Goal: Task Accomplishment & Management: Complete application form

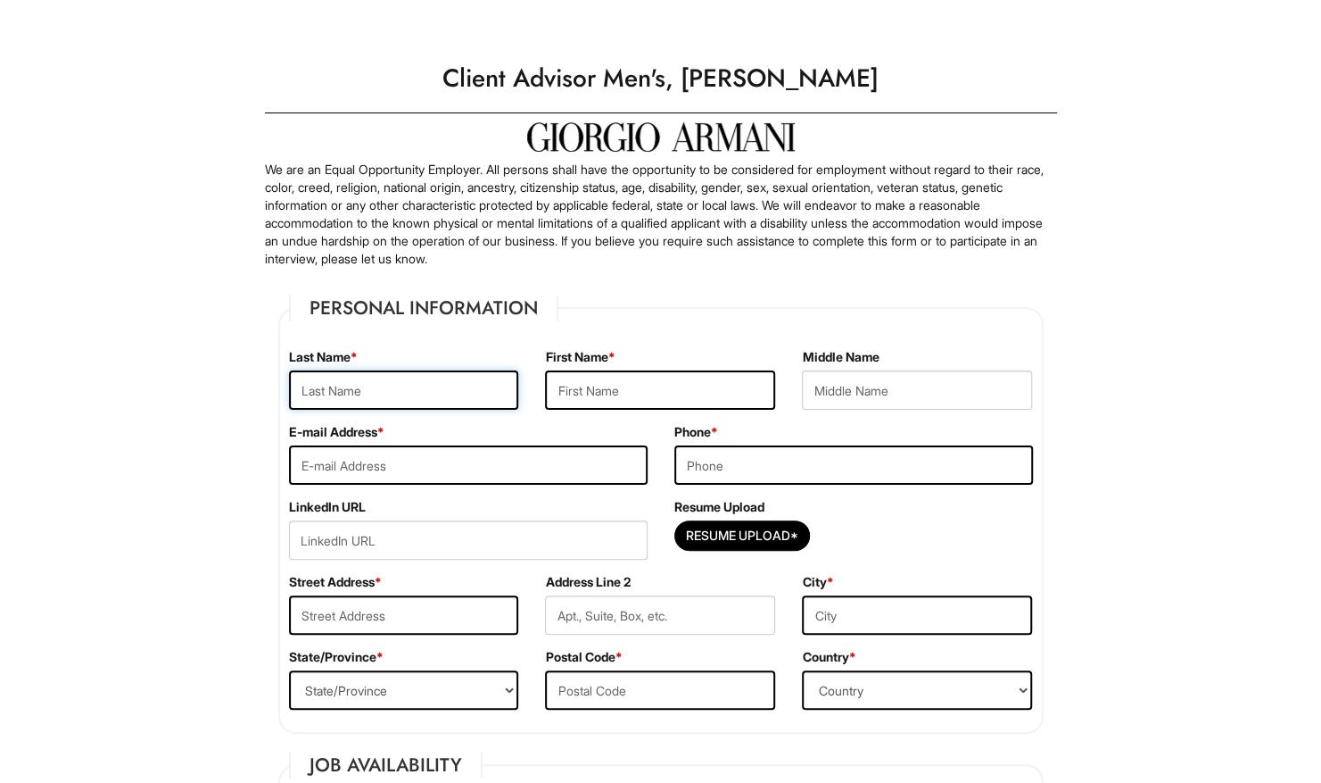
click at [425, 385] on input "text" at bounding box center [404, 389] width 230 height 39
type input "[PERSON_NAME]"
type input "[EMAIL_ADDRESS][DOMAIN_NAME]"
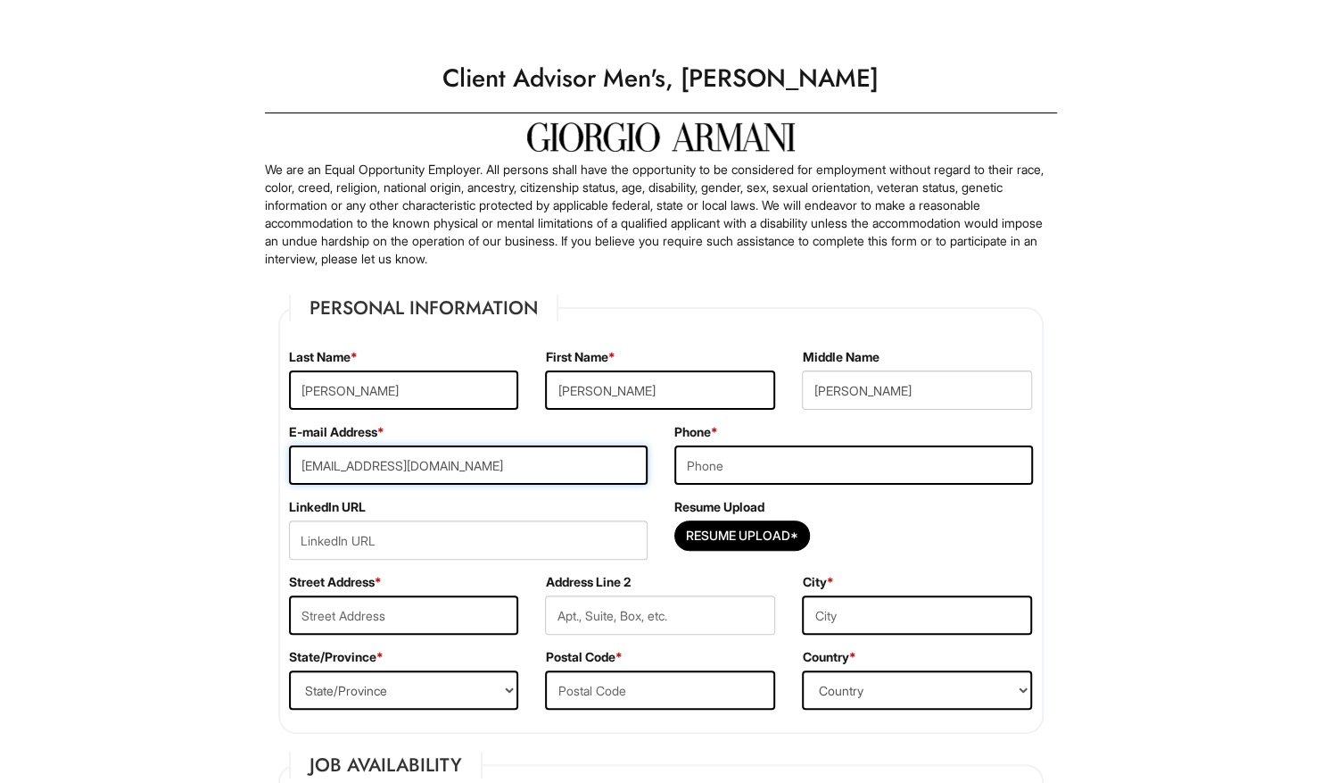
type input "2017076327"
type input "[STREET_ADDRESS]"
type input "Apt. 23-D"
type input "[GEOGRAPHIC_DATA], [GEOGRAPHIC_DATA]"
select select "NJ"
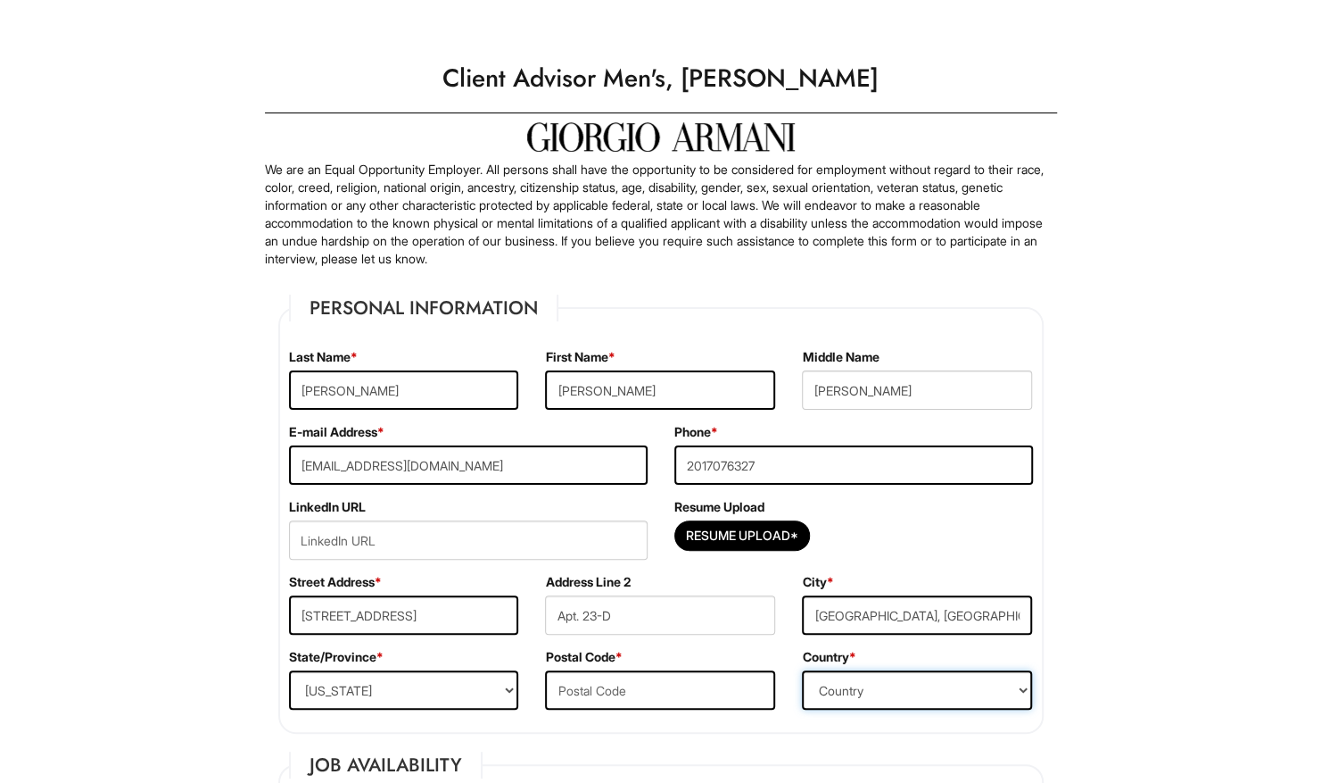
select select "[GEOGRAPHIC_DATA]"
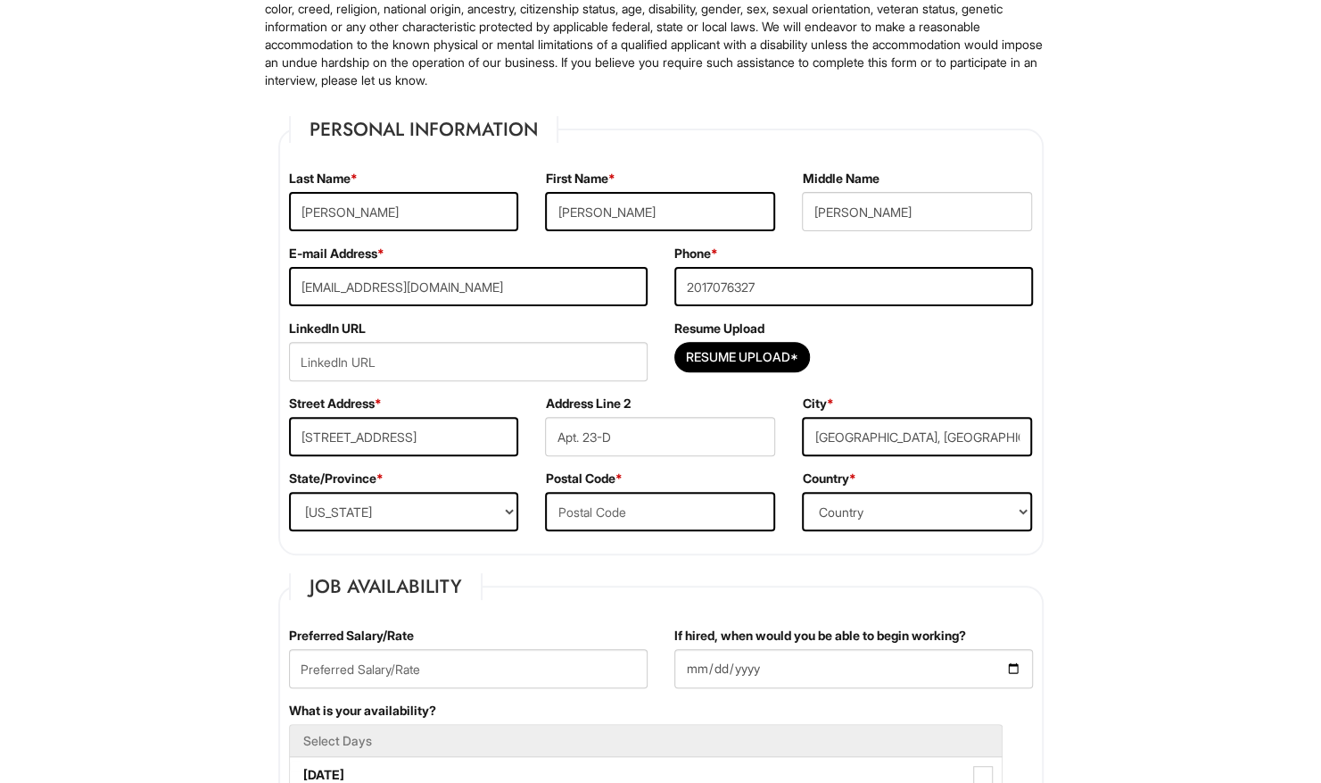
scroll to position [357, 0]
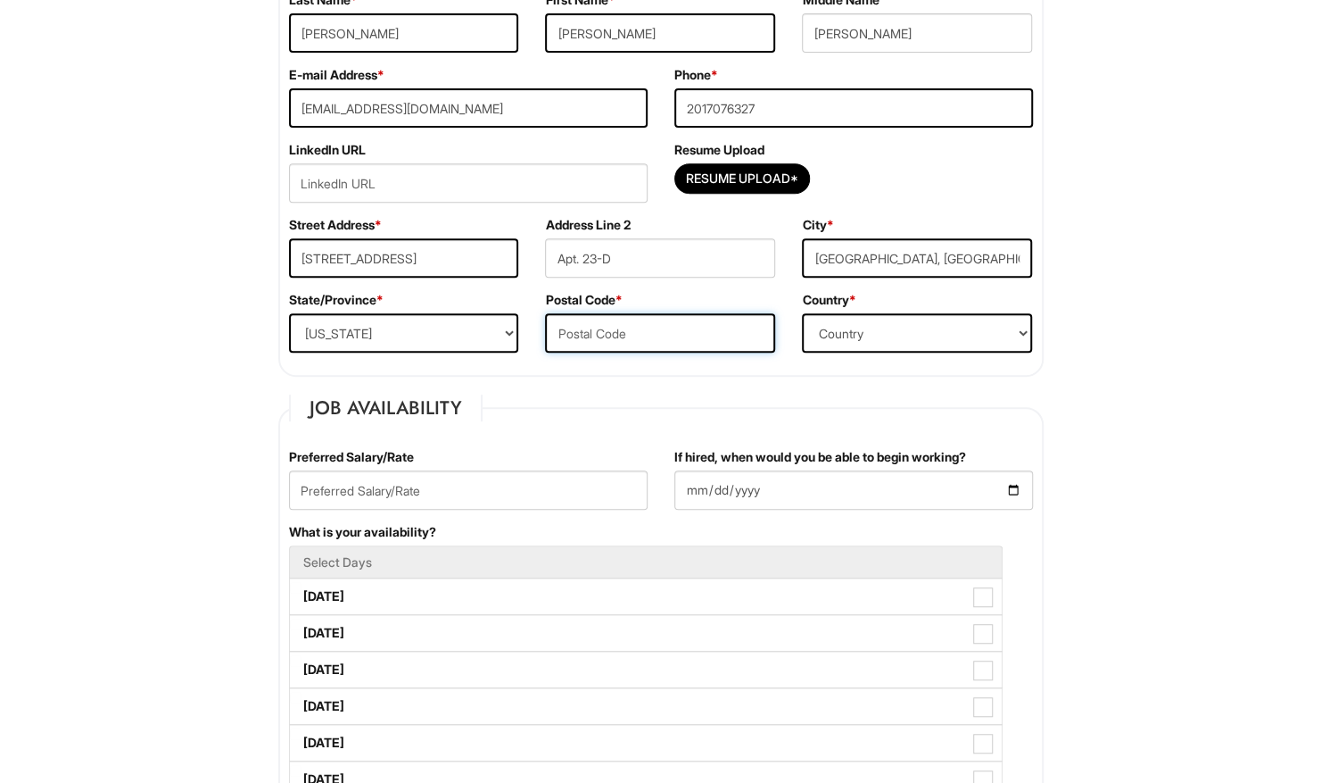
click at [644, 330] on input "text" at bounding box center [660, 332] width 230 height 39
type input "07047-6044"
type input "[PERSON_NAME]"
type input "2017076327"
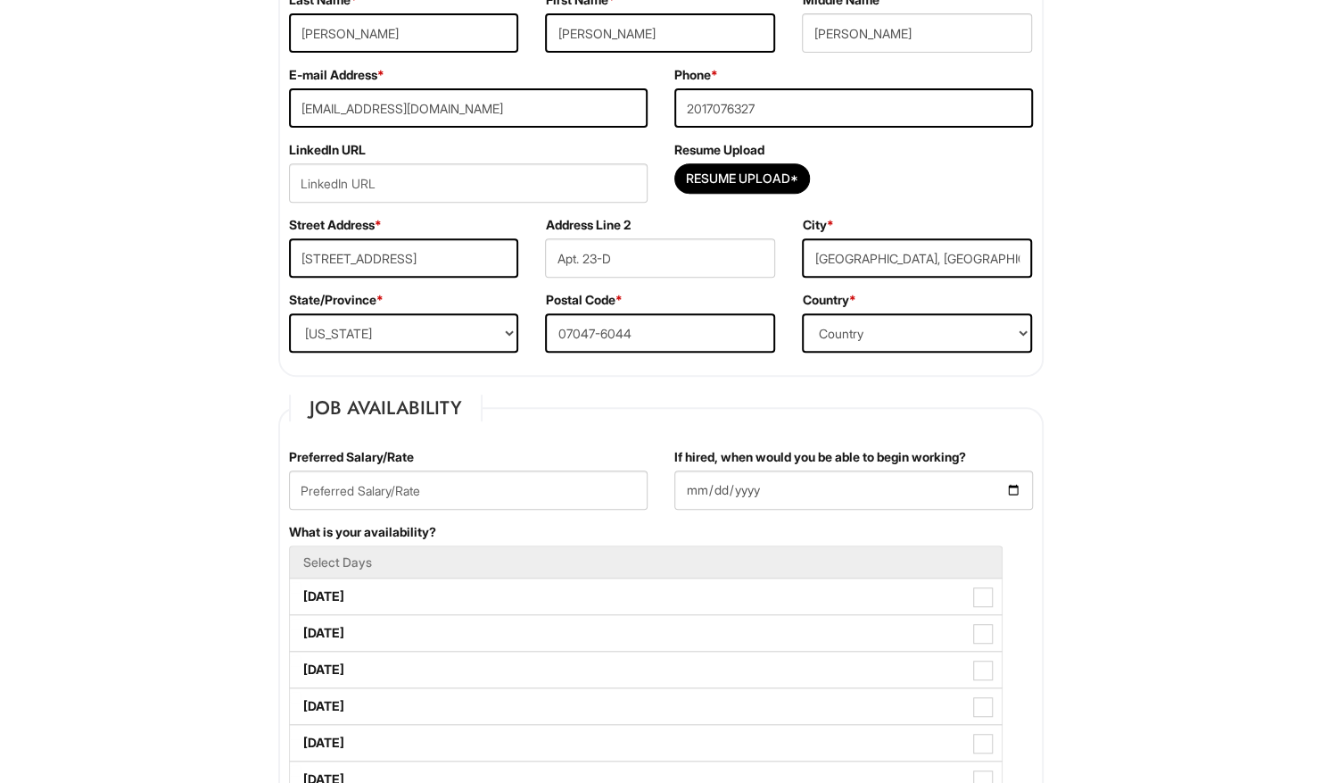
type input "[EMAIL_ADDRESS][DOMAIN_NAME]"
type input "[PERSON_NAME]"
type input "2017076327"
type input "[EMAIL_ADDRESS][DOMAIN_NAME]"
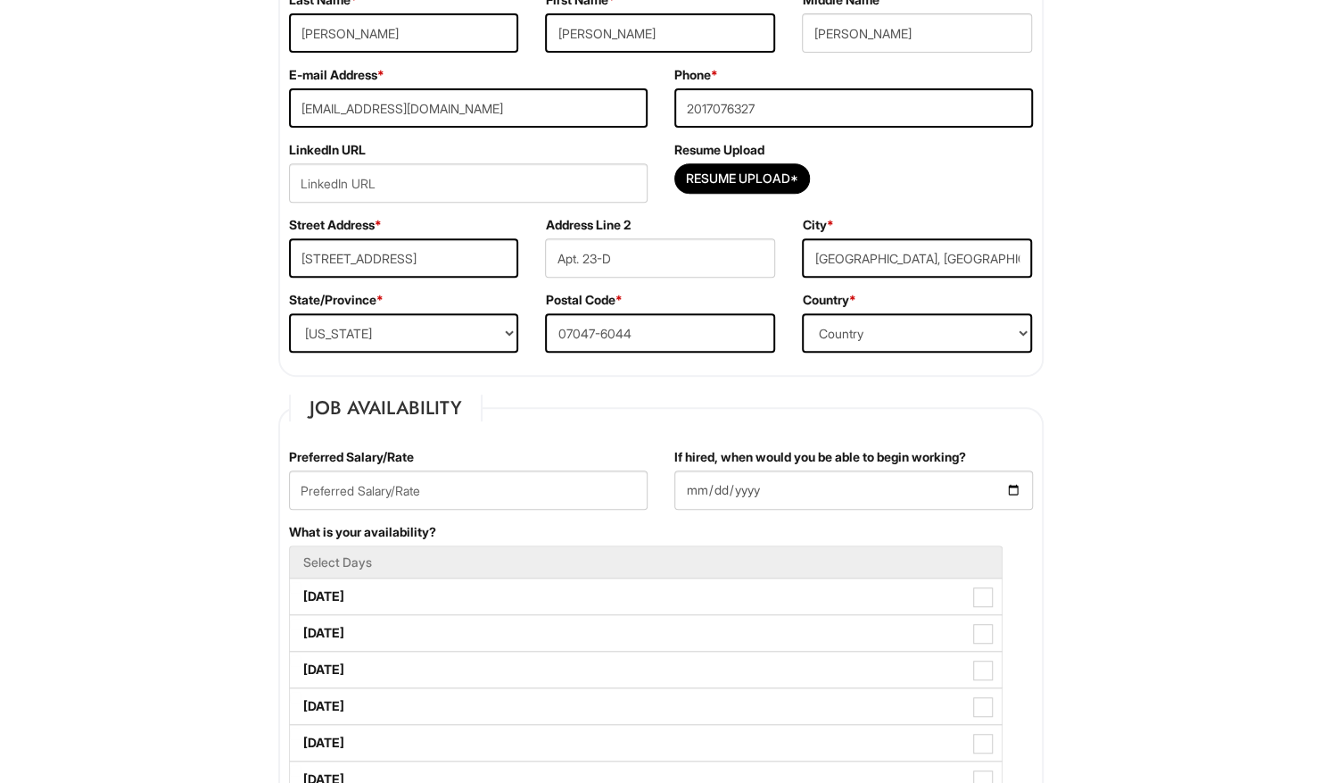
click at [418, 500] on input "text" at bounding box center [468, 489] width 359 height 39
click at [801, 487] on input "If hired, when would you be able to begin working?" at bounding box center [854, 489] width 359 height 39
click at [1010, 489] on input "If hired, when would you be able to begin working?" at bounding box center [854, 489] width 359 height 39
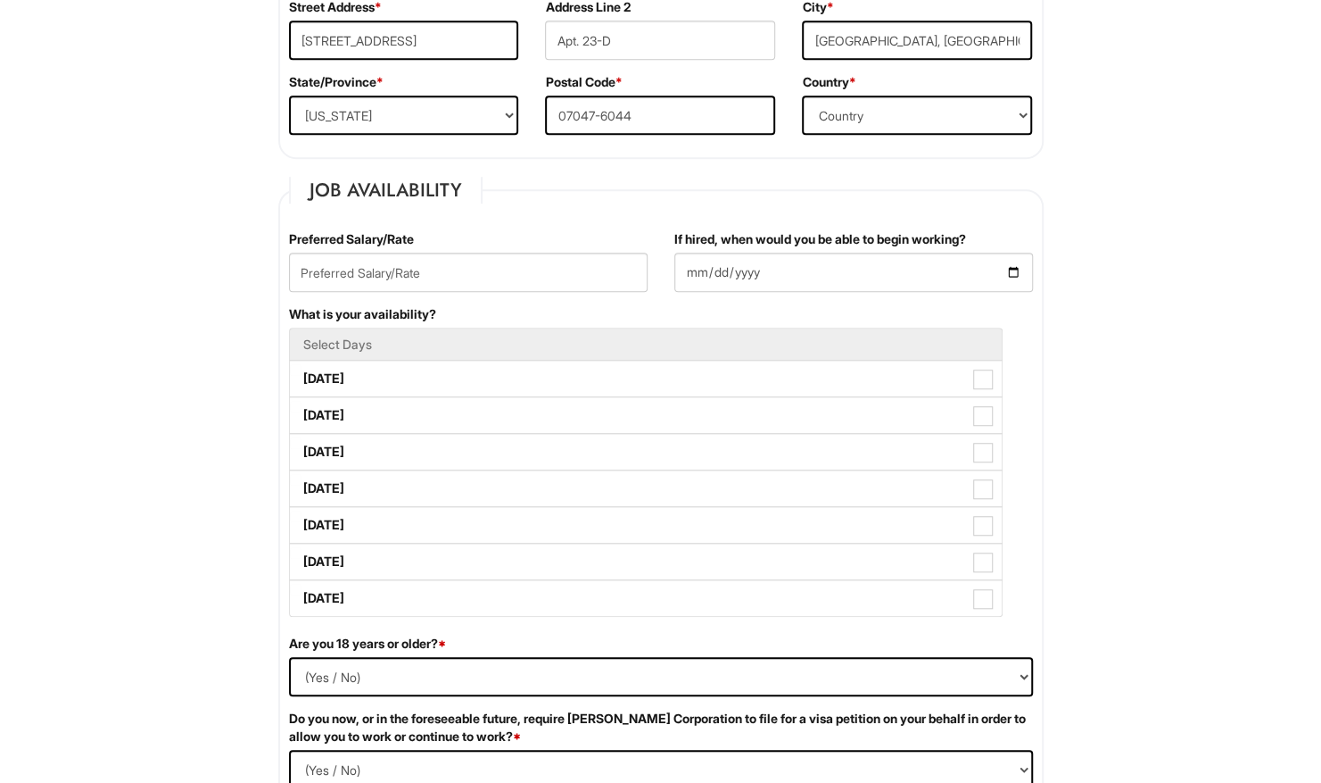
scroll to position [625, 0]
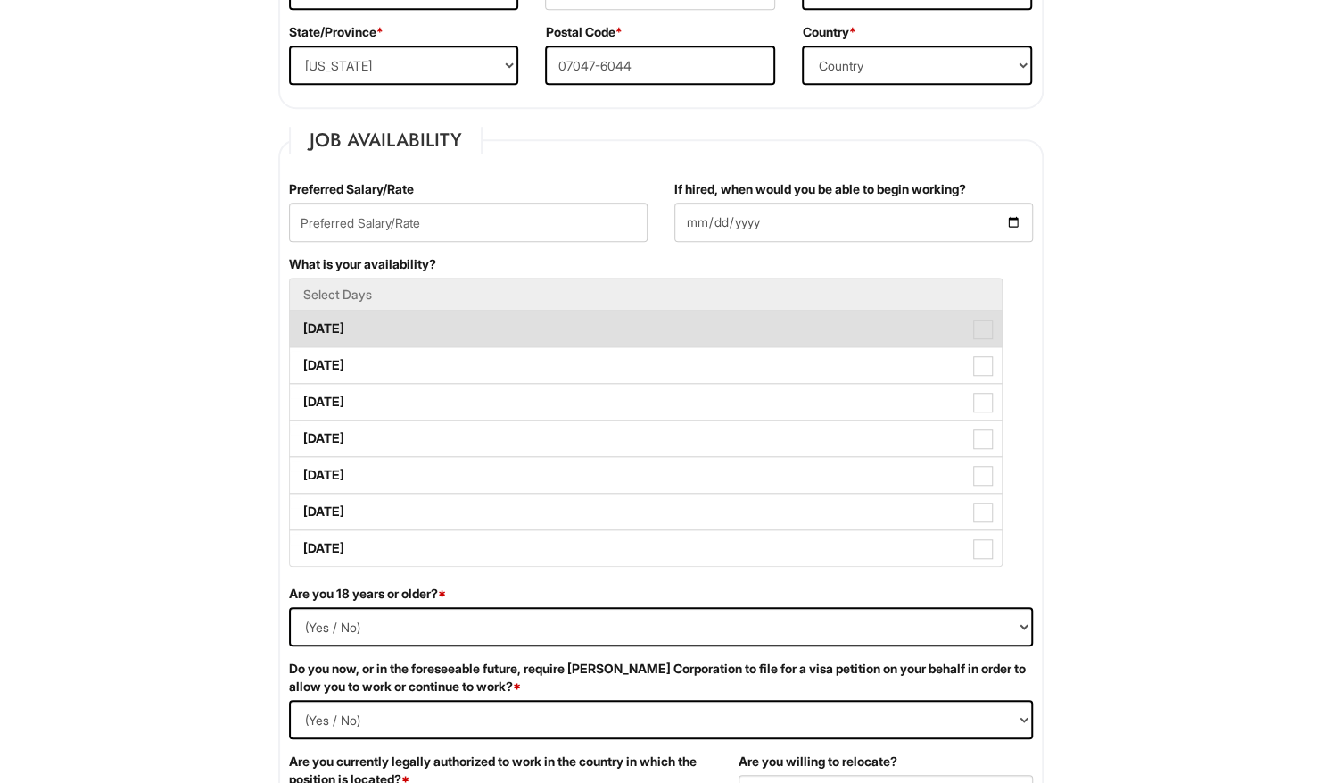
click at [500, 327] on label "[DATE]" at bounding box center [646, 329] width 712 height 36
click at [302, 326] on Available_Monday "[DATE]" at bounding box center [296, 320] width 12 height 12
checkbox Available_Monday "true"
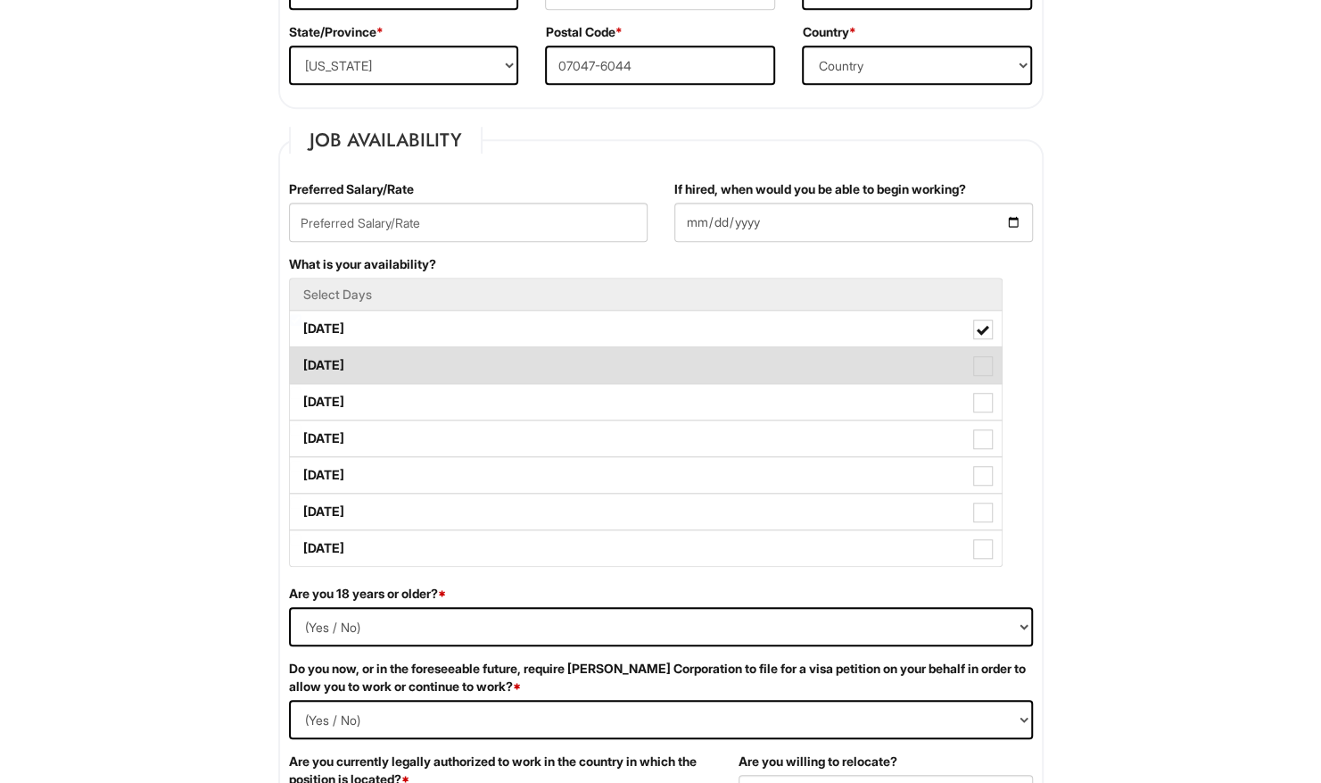
click at [697, 369] on label "[DATE]" at bounding box center [646, 365] width 712 height 36
click at [302, 362] on Available_Tuesday "[DATE]" at bounding box center [296, 357] width 12 height 12
checkbox Available_Tuesday "true"
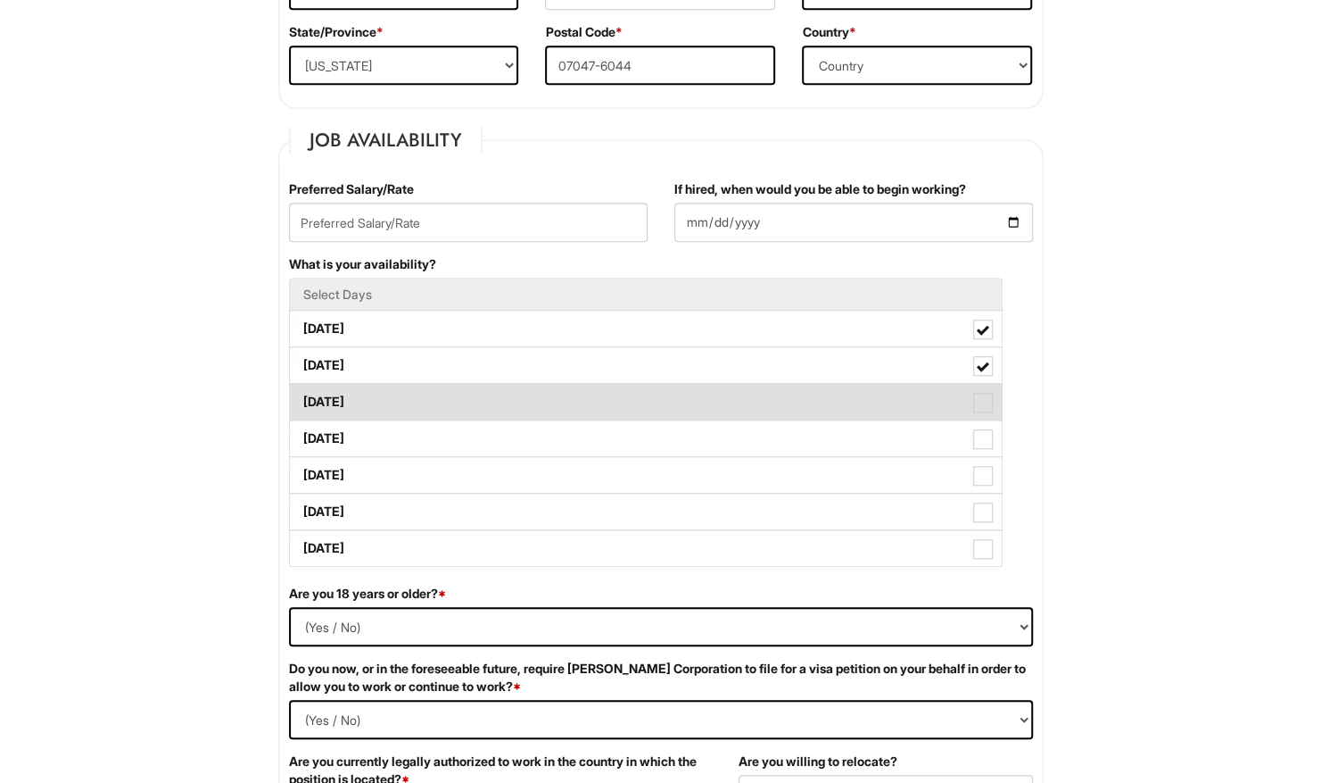
click at [705, 403] on label "[DATE]" at bounding box center [646, 402] width 712 height 36
click at [302, 399] on Available_Wednesday "[DATE]" at bounding box center [296, 393] width 12 height 12
checkbox Available_Wednesday "true"
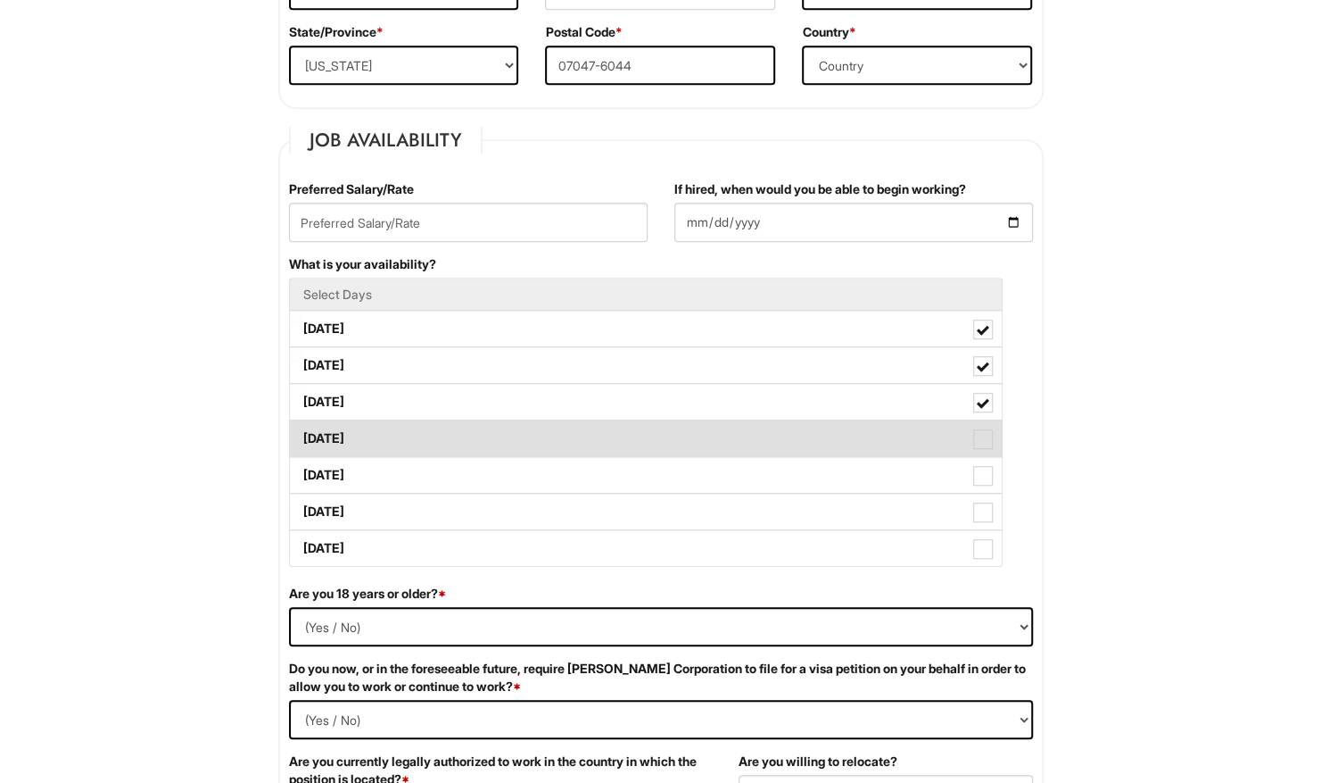
click at [712, 429] on label "[DATE]" at bounding box center [646, 438] width 712 height 36
click at [302, 429] on Available_Thursday "[DATE]" at bounding box center [296, 430] width 12 height 12
checkbox Available_Thursday "true"
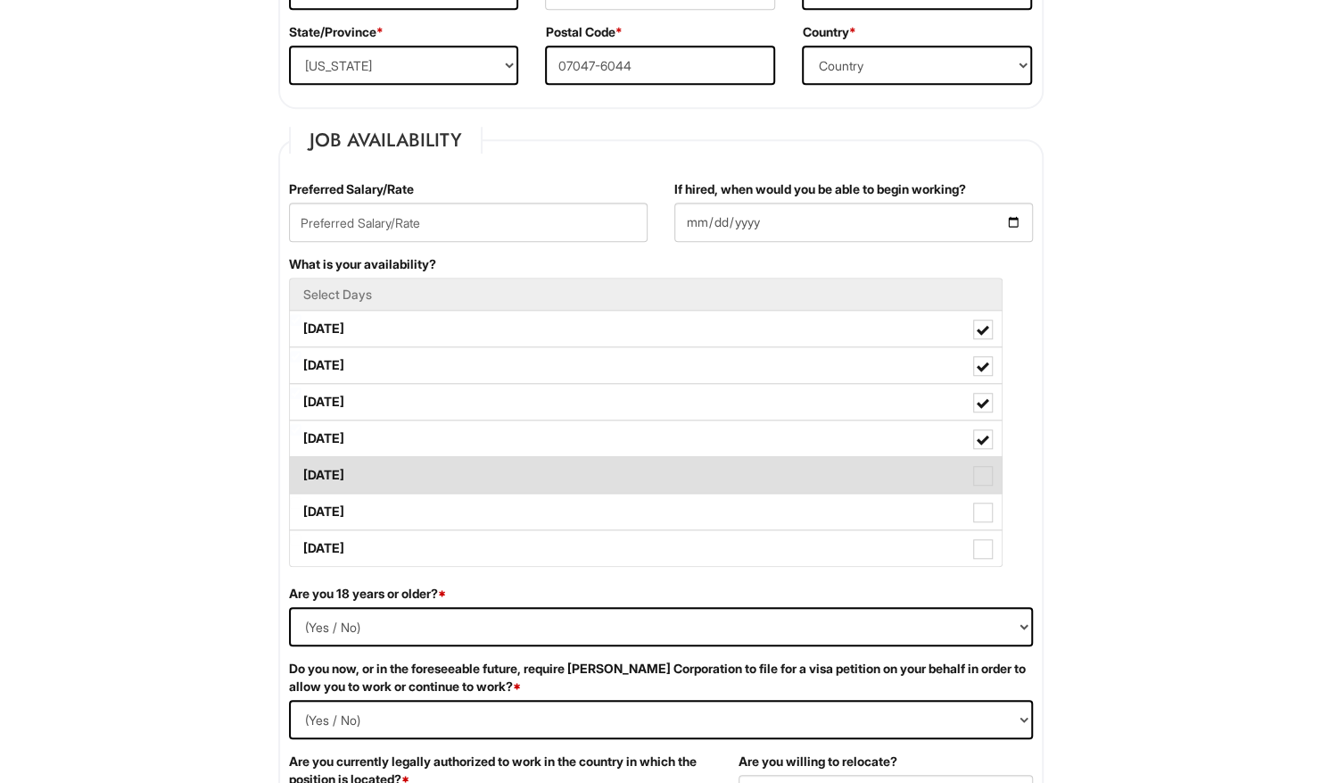
click at [718, 468] on label "[DATE]" at bounding box center [646, 475] width 712 height 36
click at [302, 468] on Available_Friday "[DATE]" at bounding box center [296, 466] width 12 height 12
checkbox Available_Friday "true"
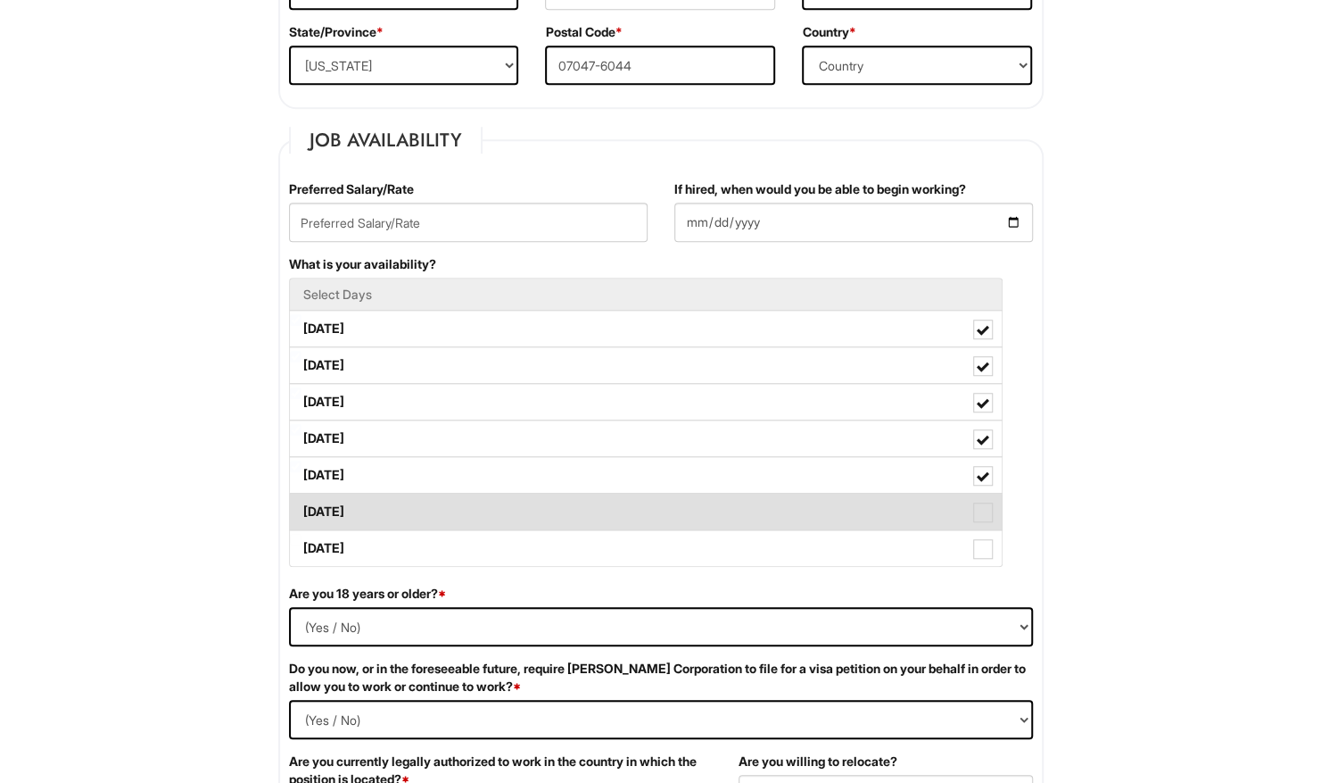
click at [721, 497] on label "[DATE]" at bounding box center [646, 511] width 712 height 36
click at [302, 497] on Available_Saturday "[DATE]" at bounding box center [296, 503] width 12 height 12
checkbox Available_Saturday "true"
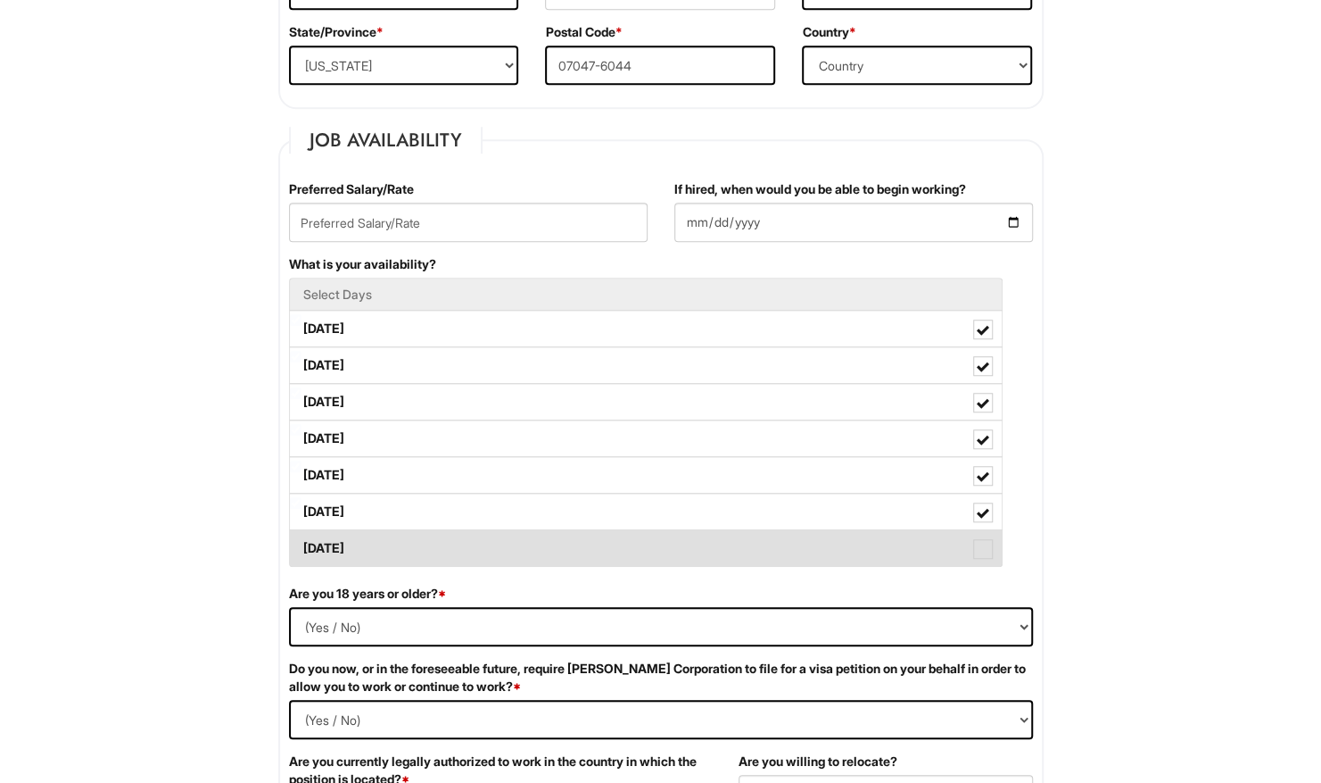
click at [708, 549] on label "[DATE]" at bounding box center [646, 548] width 712 height 36
click at [302, 545] on Available_Sunday "[DATE]" at bounding box center [296, 540] width 12 height 12
checkbox Available_Sunday "true"
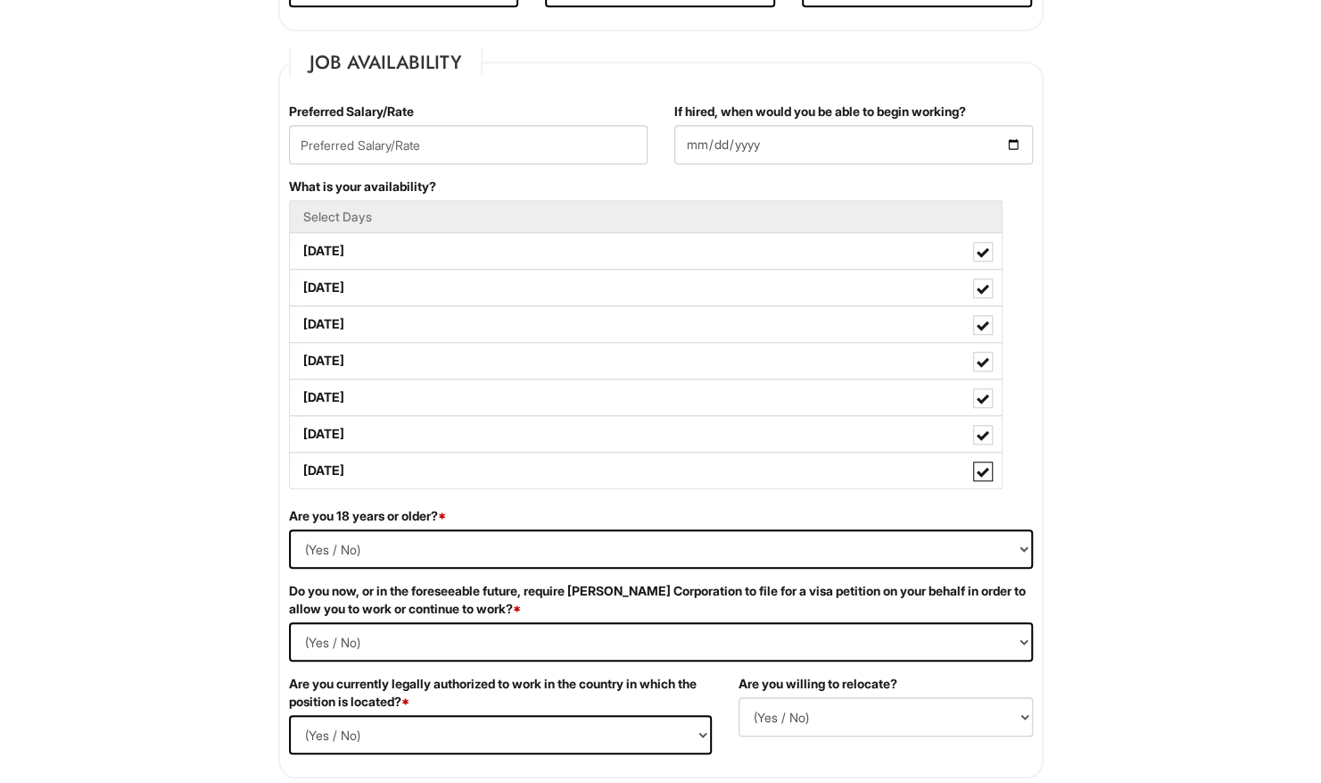
scroll to position [892, 0]
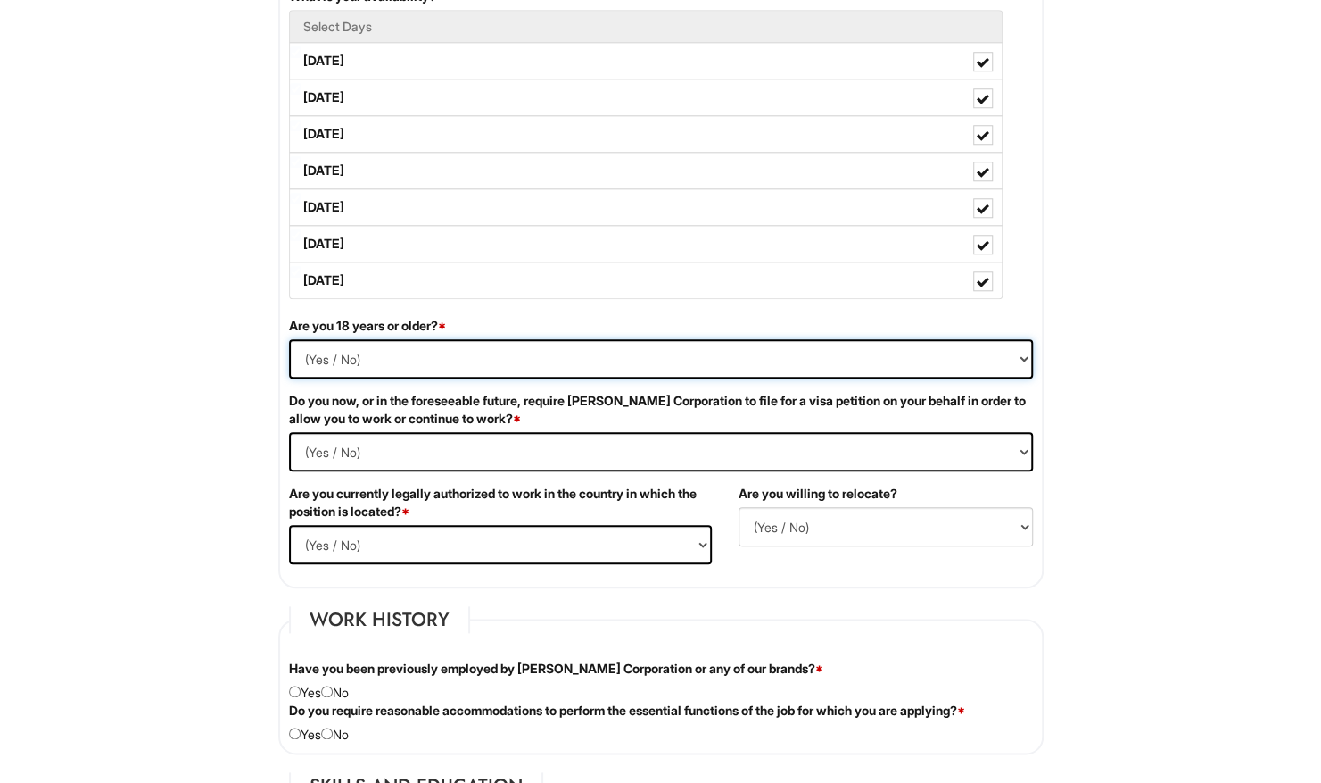
click at [1022, 348] on select "(Yes / No) Yes No" at bounding box center [661, 358] width 744 height 39
select select "Yes"
click at [289, 339] on select "(Yes / No) Yes No" at bounding box center [661, 358] width 744 height 39
click at [1020, 453] on Required "(Yes / No) Yes No" at bounding box center [661, 451] width 744 height 39
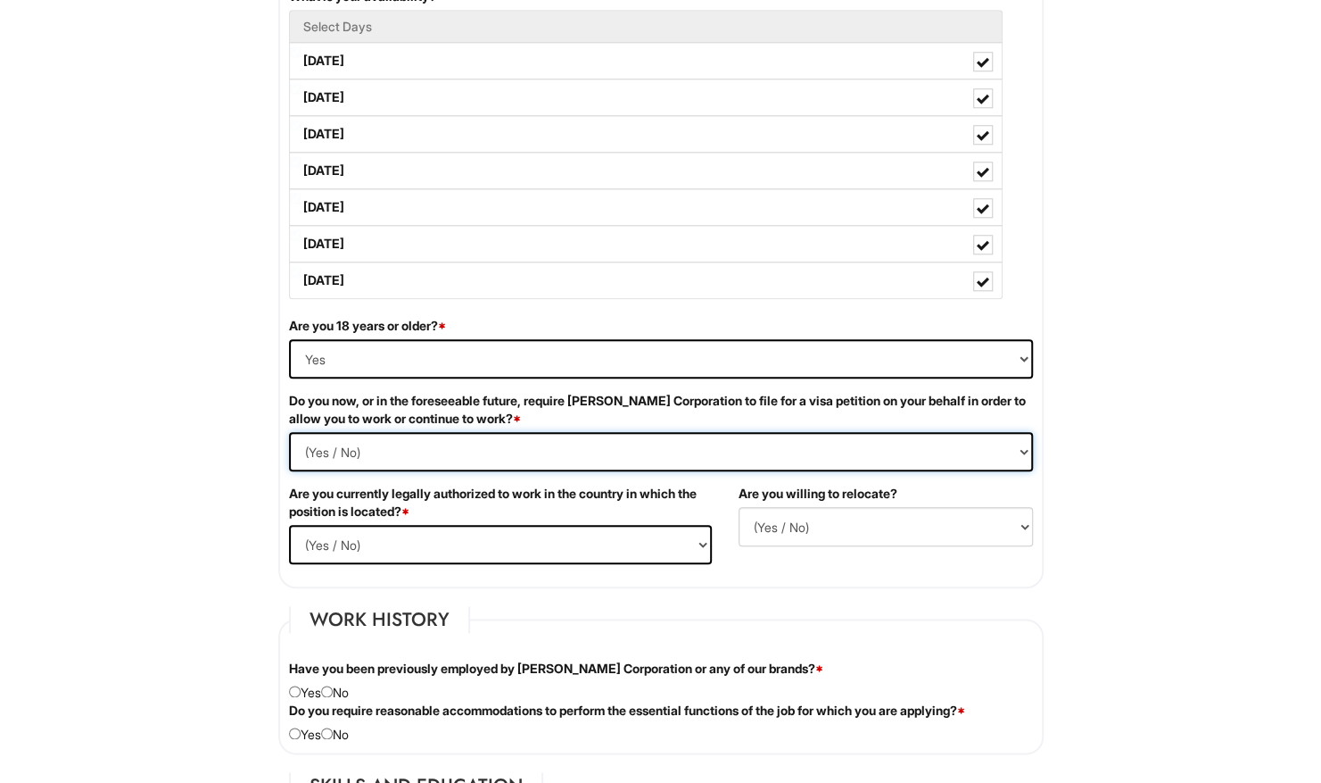
select Required "No"
click at [289, 432] on Required "(Yes / No) Yes No" at bounding box center [661, 451] width 744 height 39
click at [703, 539] on select "(Yes / No) Yes No" at bounding box center [500, 544] width 423 height 39
select select "Yes"
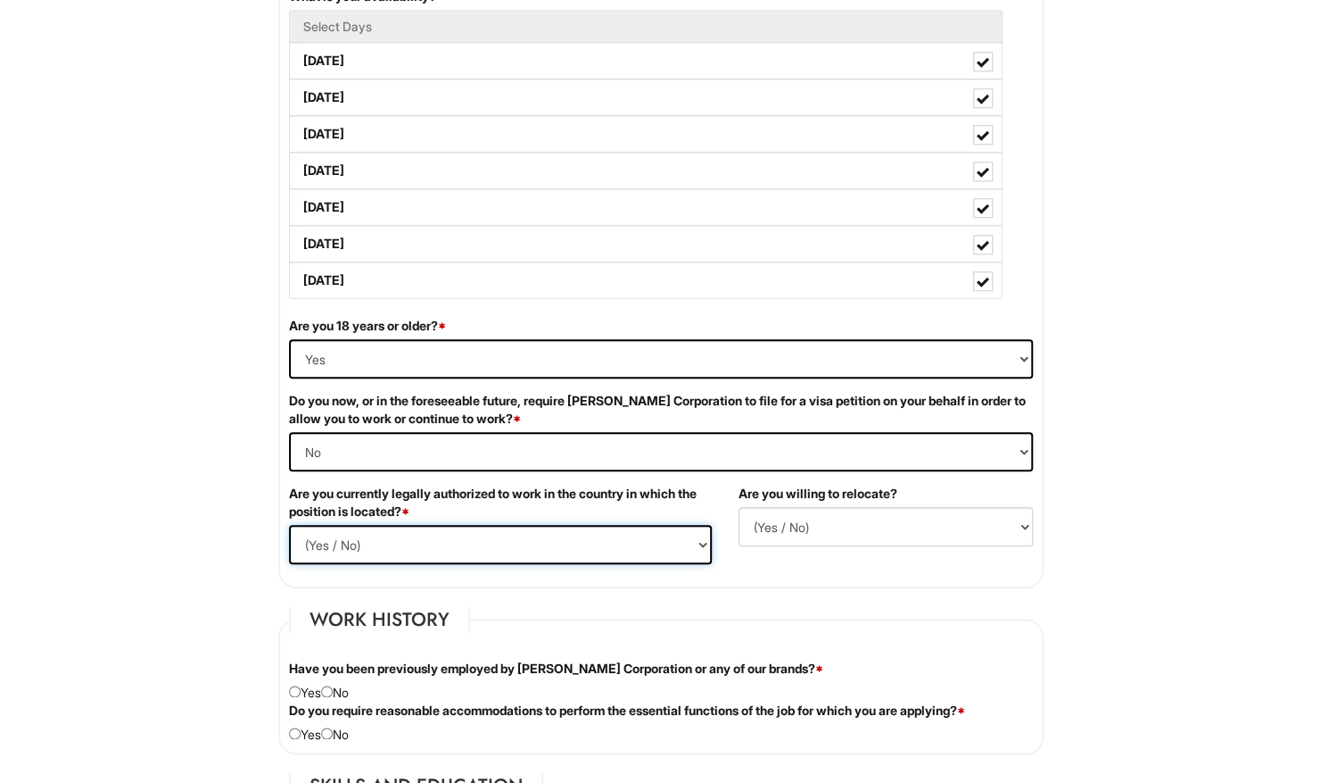
click at [289, 525] on select "(Yes / No) Yes No" at bounding box center [500, 544] width 423 height 39
click at [1029, 524] on select "(Yes / No) No Yes" at bounding box center [886, 526] width 294 height 39
select select "N"
click at [739, 507] on select "(Yes / No) No Yes" at bounding box center [886, 526] width 294 height 39
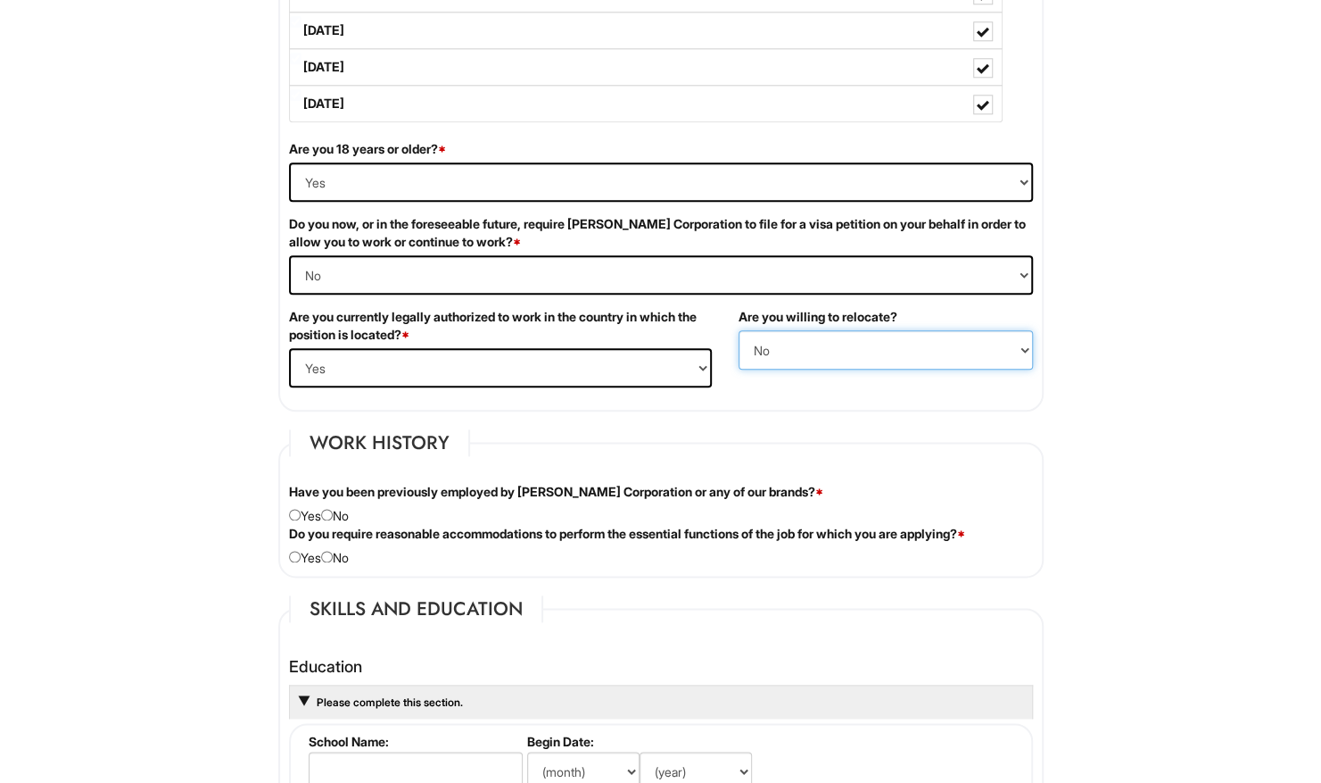
scroll to position [1071, 0]
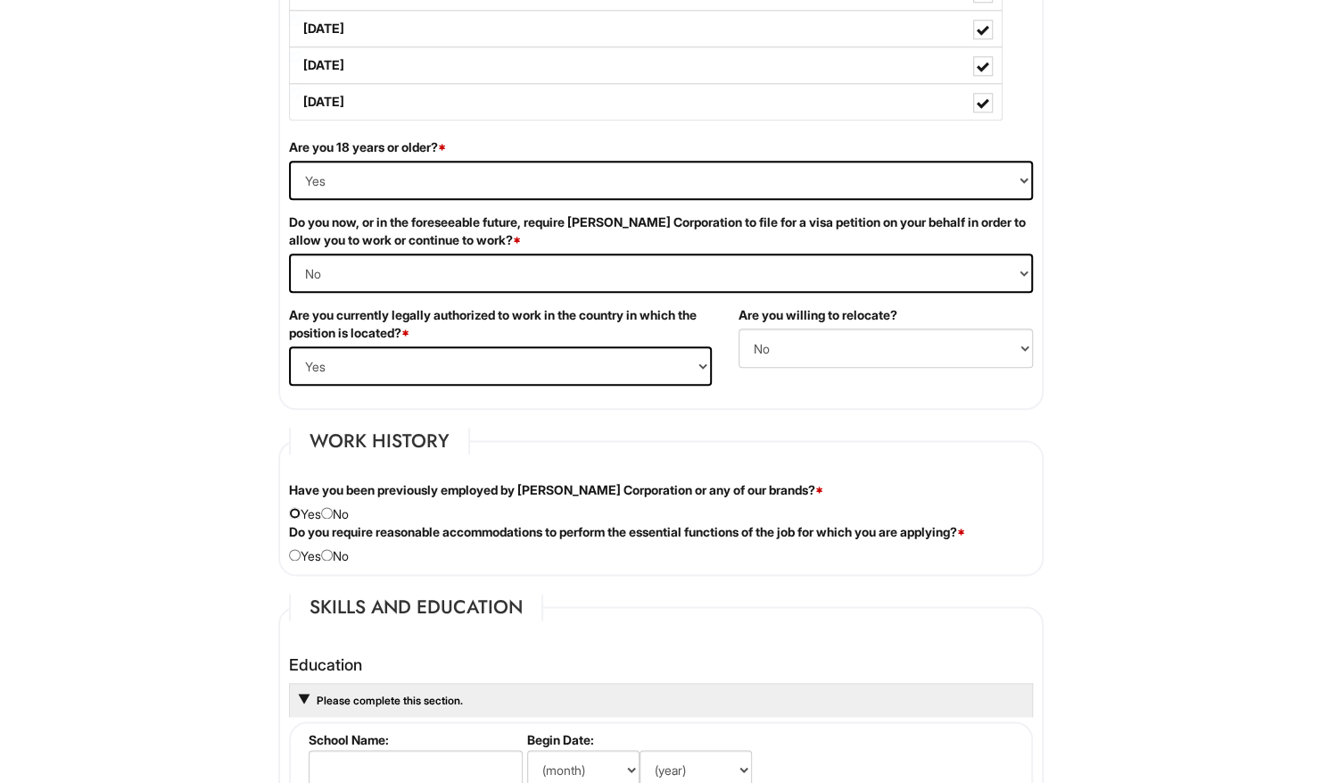
click at [292, 507] on input "radio" at bounding box center [295, 513] width 12 height 12
radio input "true"
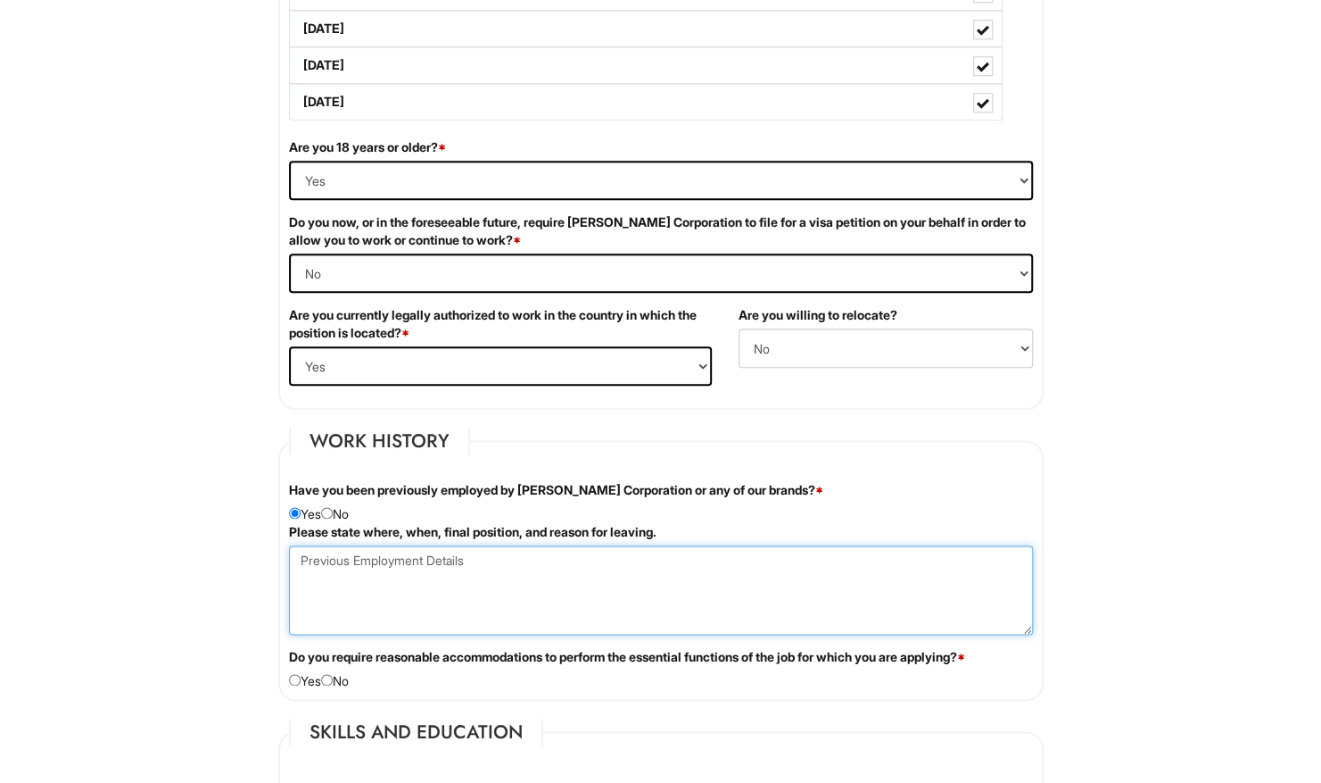
click at [354, 553] on Employment at bounding box center [661, 589] width 744 height 89
type Employment "[US_STATE] Corporate Restructure"
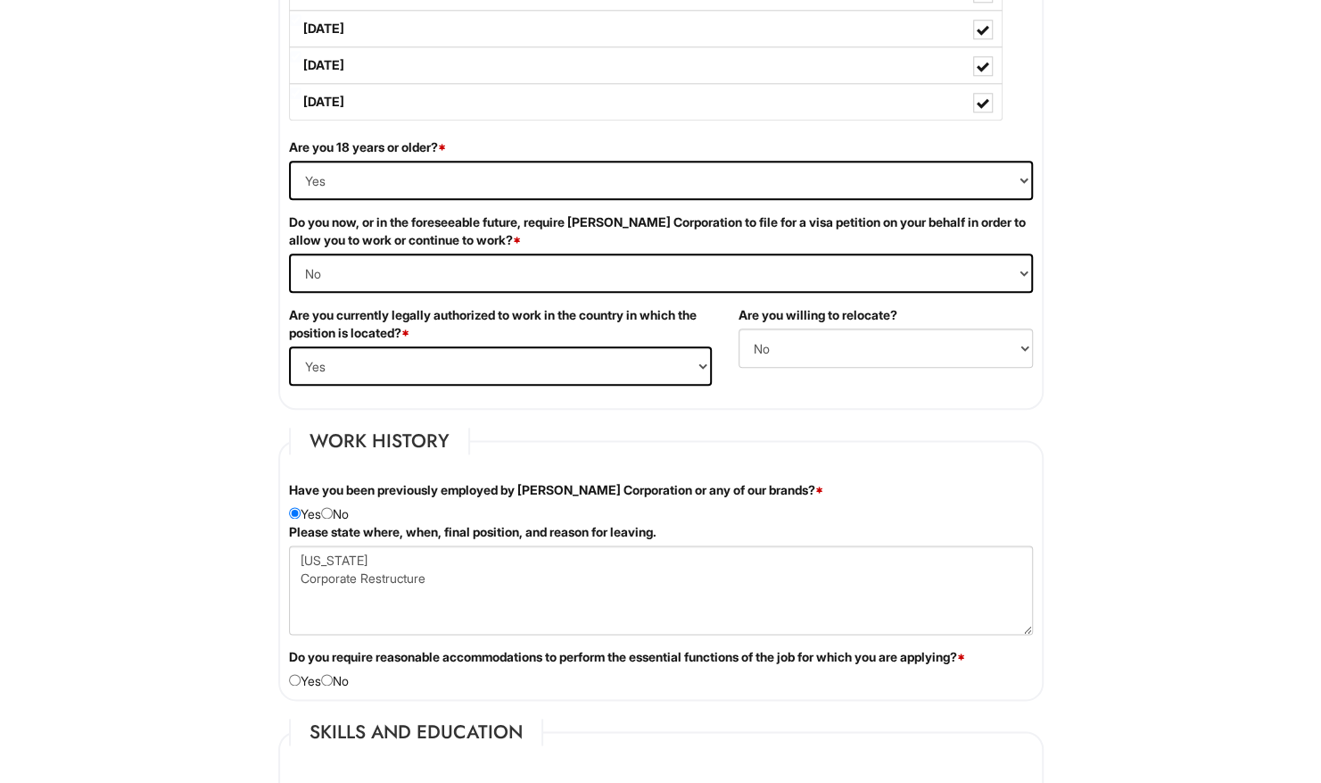
click at [1217, 514] on html "Please Complete This Form 1 2 3 Client Advisor Men's, [PERSON_NAME] PLEASE COMP…" at bounding box center [660, 734] width 1321 height 3611
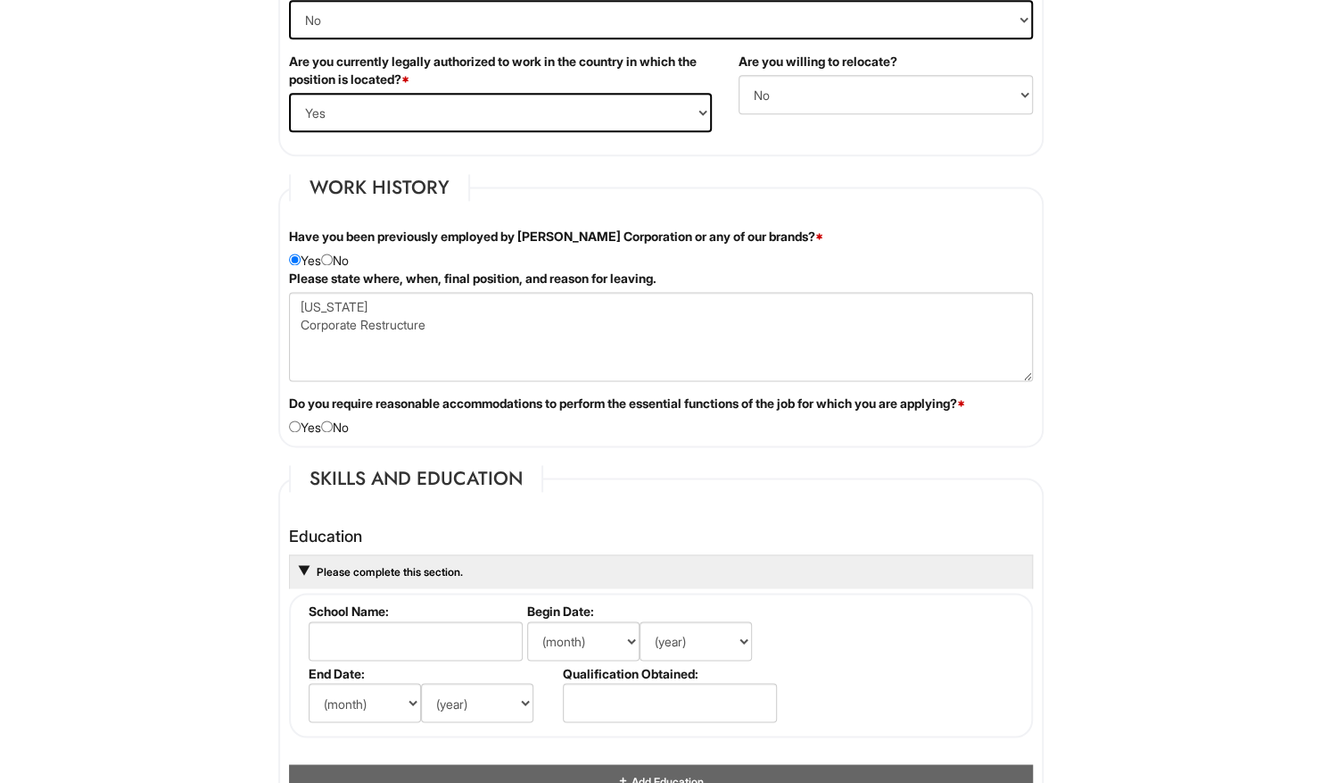
scroll to position [1338, 0]
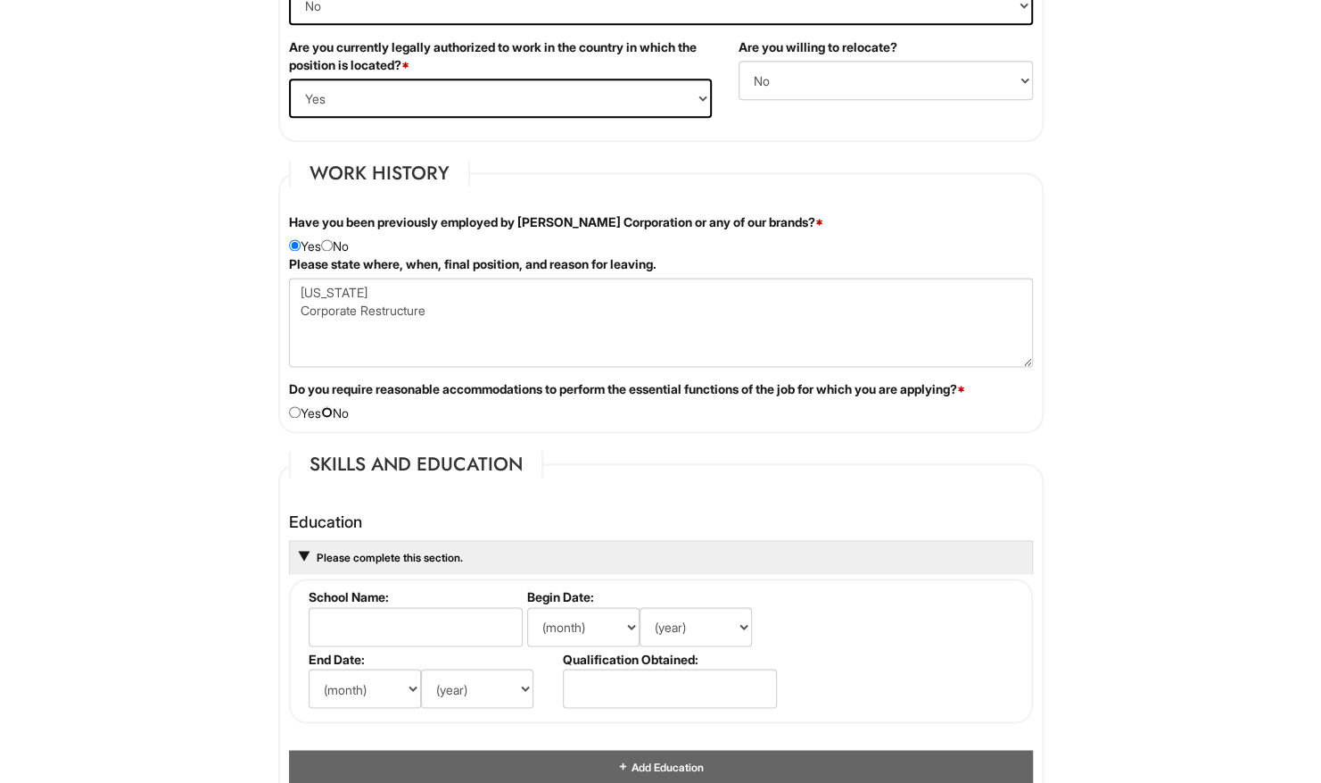
click at [333, 408] on input "radio" at bounding box center [327, 412] width 12 height 12
radio input "true"
click at [1246, 664] on html "Please Complete This Form 1 2 3 Client Advisor Men's, [PERSON_NAME] PLEASE COMP…" at bounding box center [660, 467] width 1321 height 3611
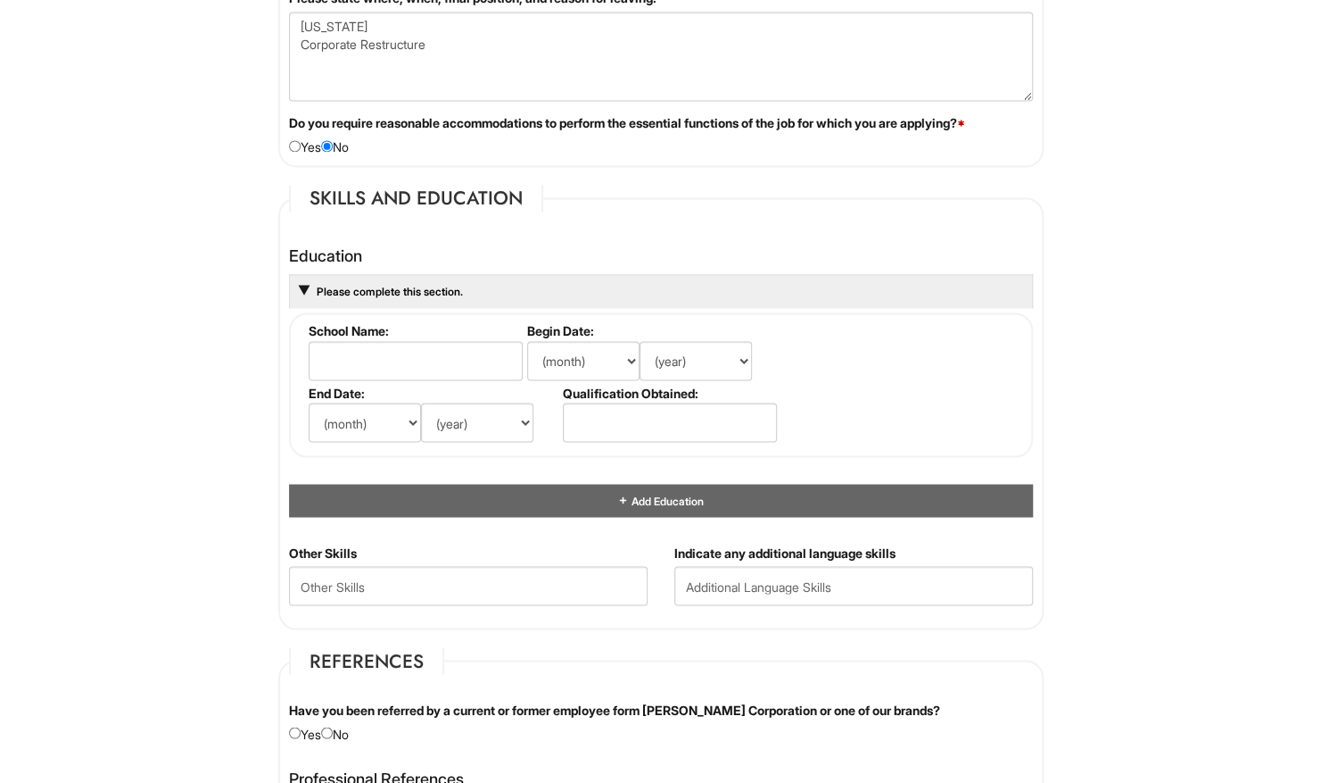
scroll to position [1606, 0]
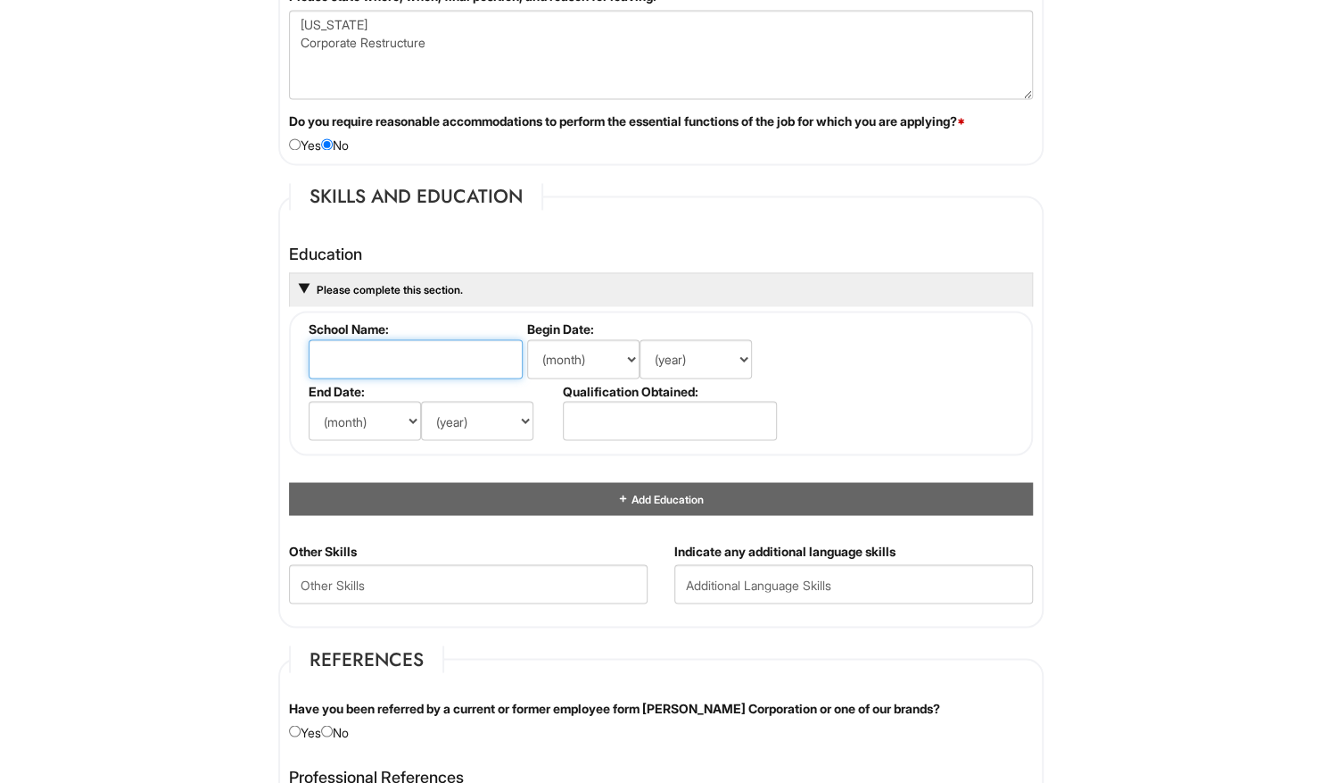
click at [458, 352] on input "text" at bounding box center [416, 358] width 214 height 39
